Goal: Navigation & Orientation: Find specific page/section

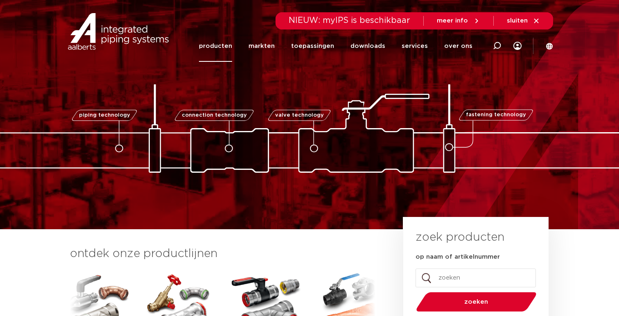
click at [229, 50] on link "producten" at bounding box center [215, 46] width 33 height 32
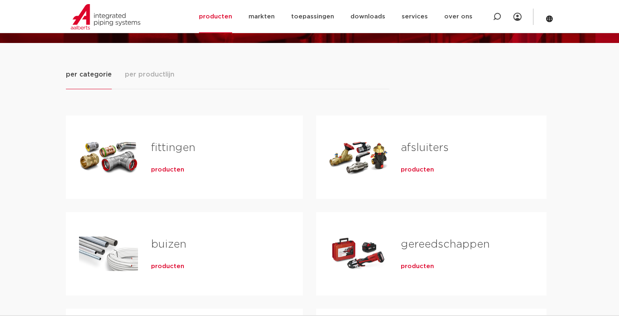
click at [168, 171] on span "producten" at bounding box center [167, 170] width 33 height 8
